Goal: Task Accomplishment & Management: Manage account settings

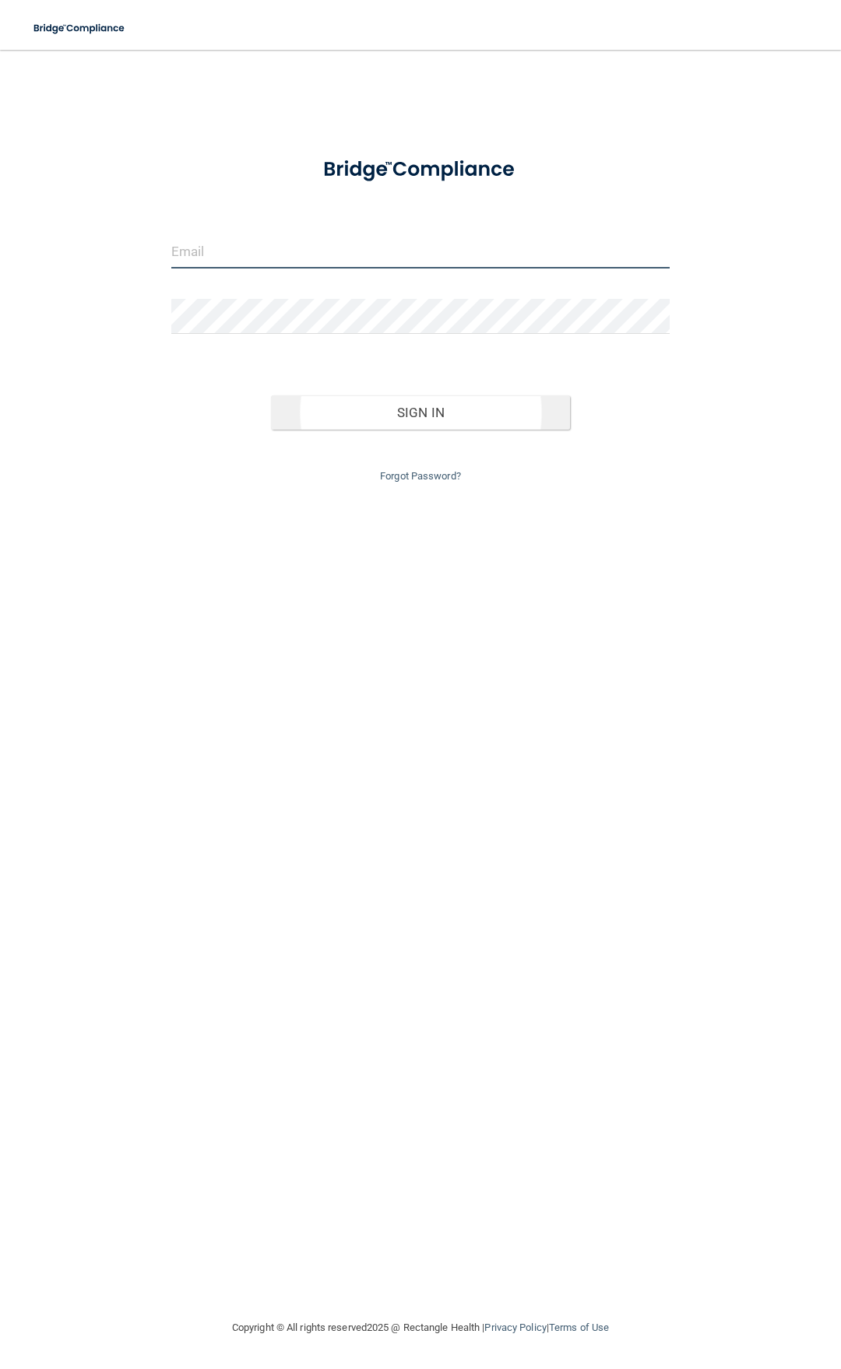
type input "[EMAIL_ADDRESS][DOMAIN_NAME]"
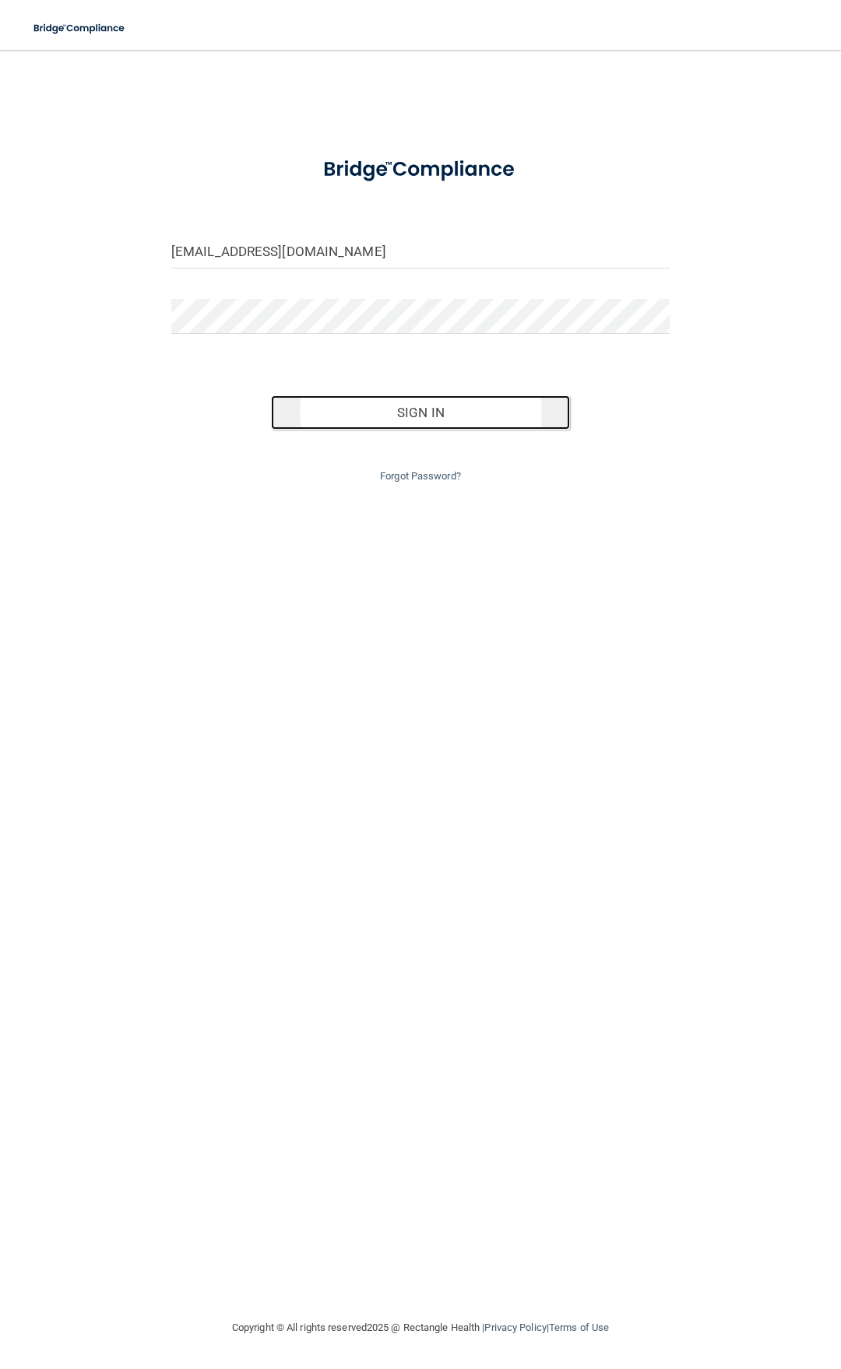
click at [440, 409] on button "Sign In" at bounding box center [420, 412] width 299 height 34
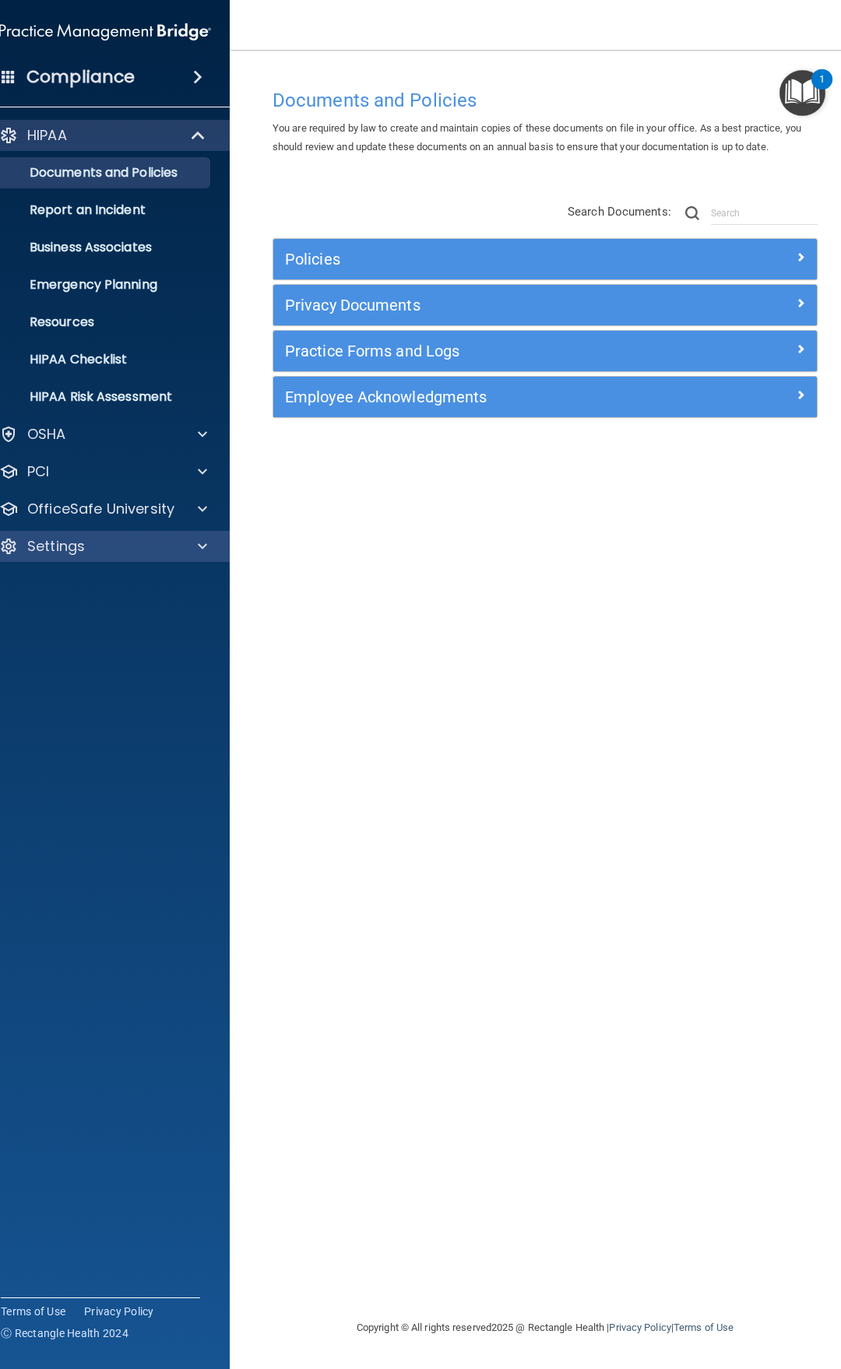
click at [55, 557] on div "Settings" at bounding box center [106, 546] width 250 height 31
click at [212, 548] on div at bounding box center [200, 546] width 39 height 19
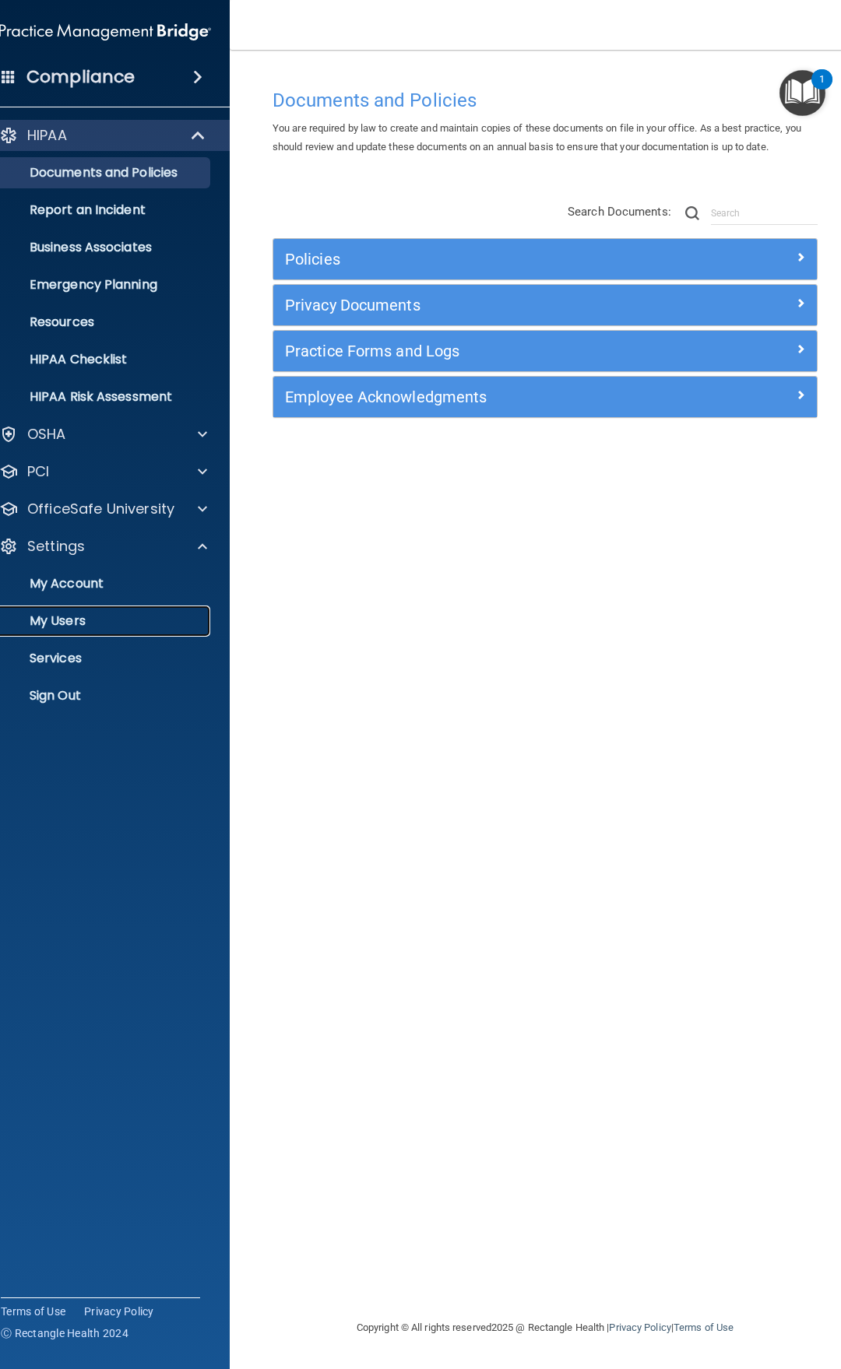
click at [101, 622] on p "My Users" at bounding box center [97, 621] width 212 height 16
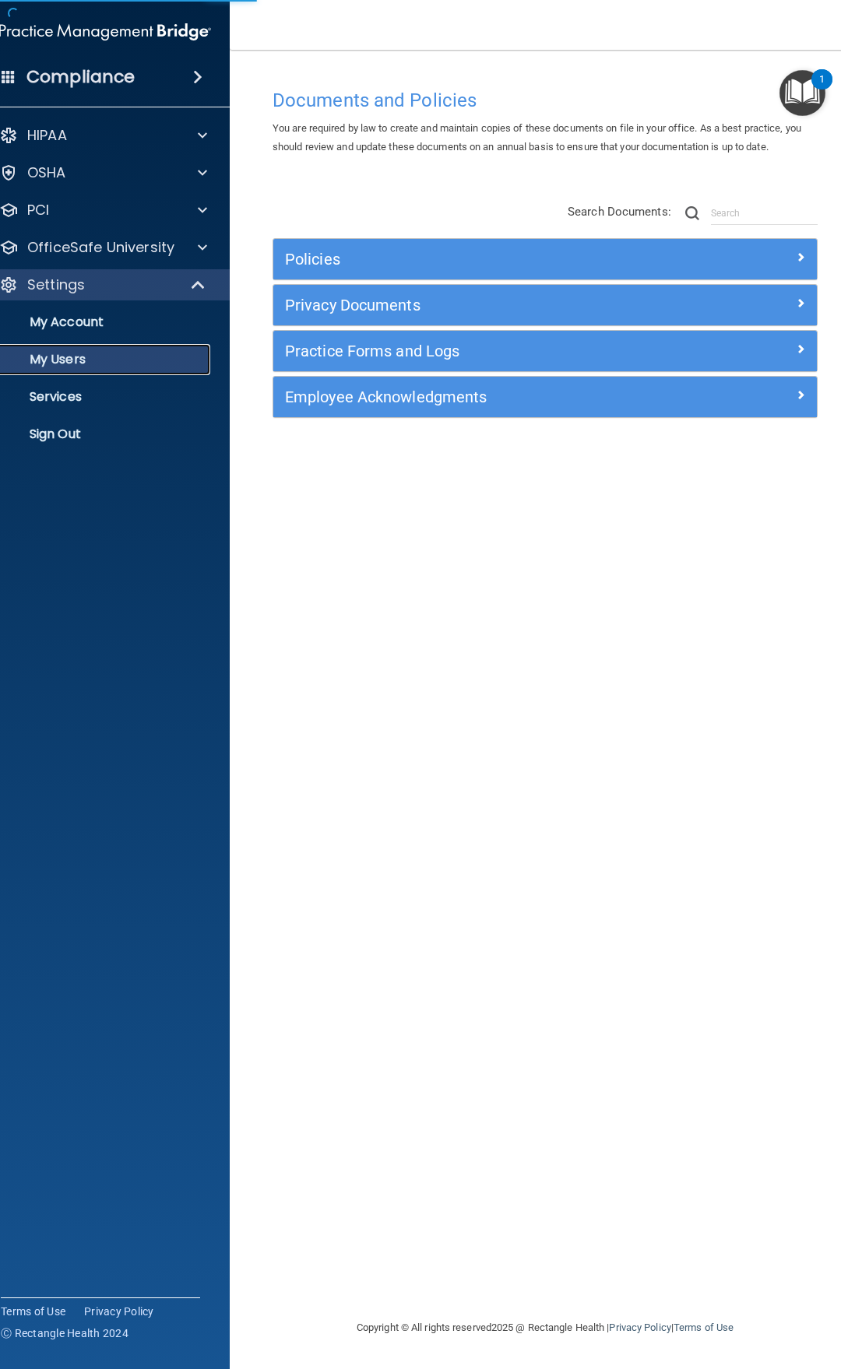
select select "20"
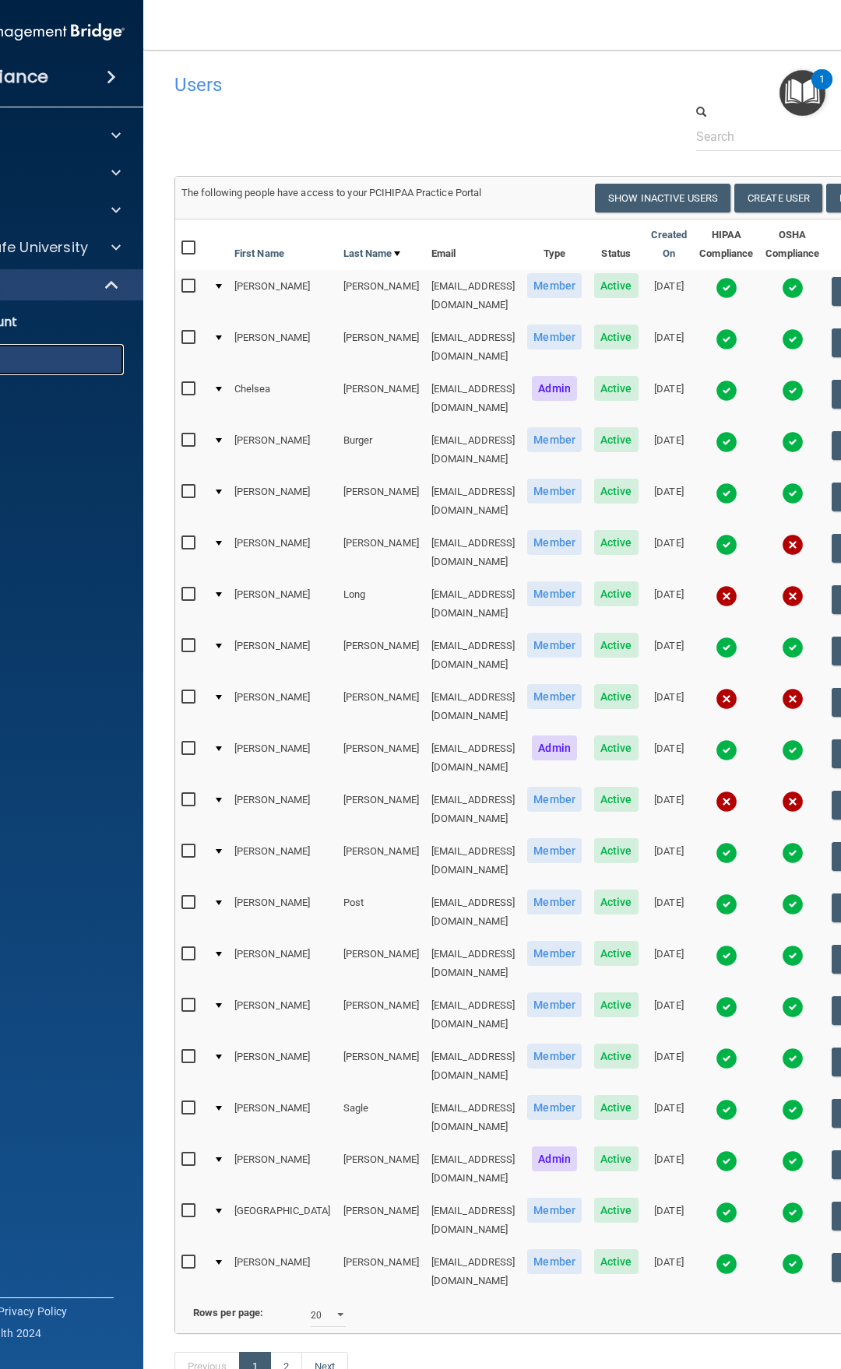
scroll to position [0, 5]
click at [222, 541] on div at bounding box center [219, 543] width 6 height 5
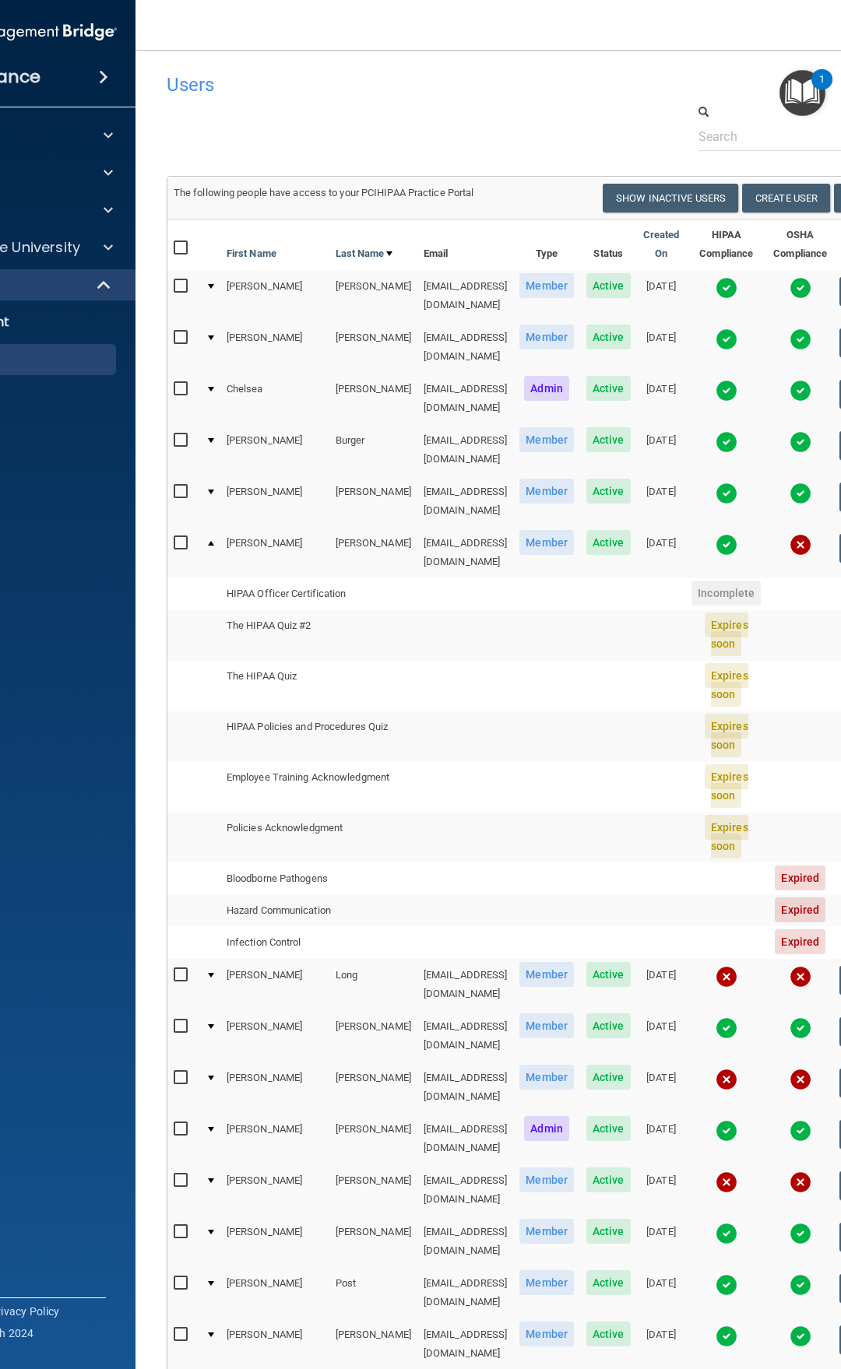
click at [214, 541] on div at bounding box center [211, 543] width 6 height 5
